Goal: Communication & Community: Answer question/provide support

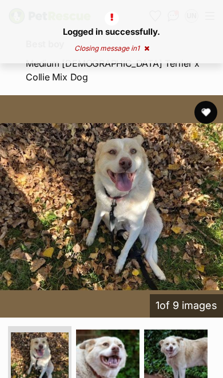
click at [209, 101] on button "favourite" at bounding box center [205, 112] width 23 height 23
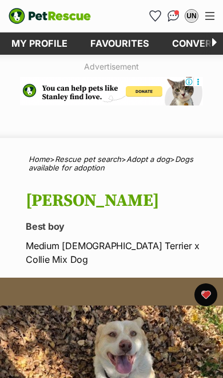
click at [172, 17] on img "Conversations" at bounding box center [173, 15] width 12 height 11
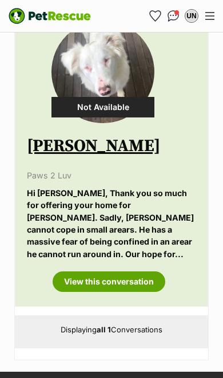
scroll to position [283, 0]
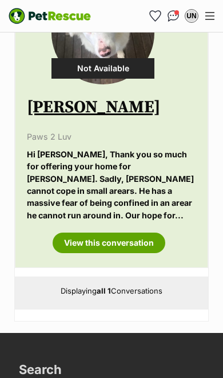
click at [142, 233] on link "View this conversation" at bounding box center [108, 243] width 112 height 21
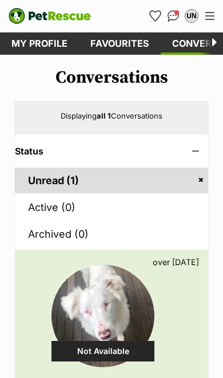
click at [36, 19] on img "PetRescue" at bounding box center [50, 16] width 82 height 16
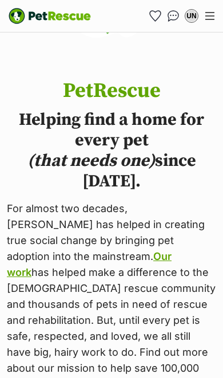
scroll to position [640, 0]
